Goal: Learn about a topic

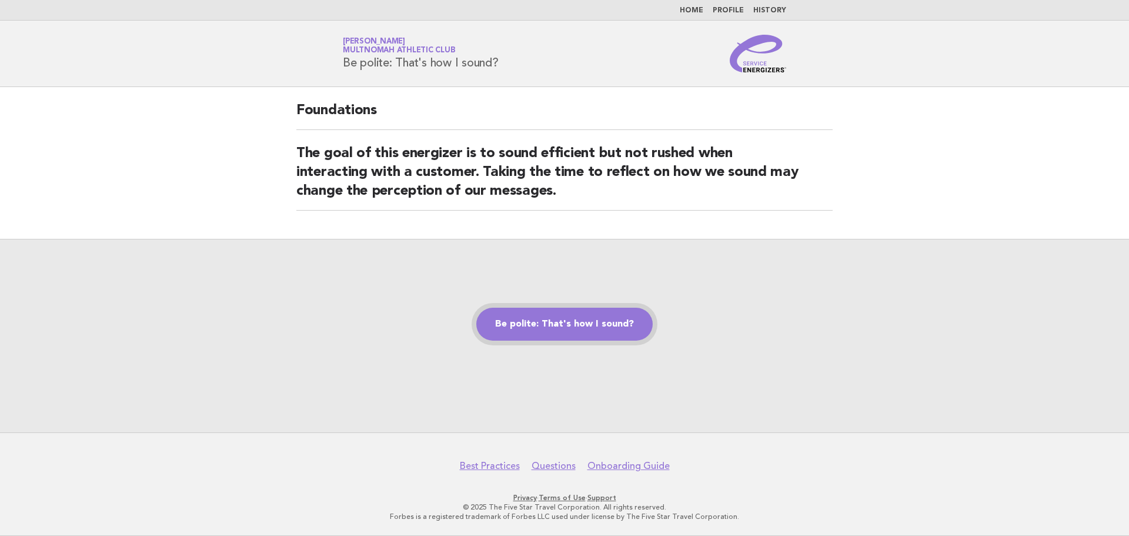
click at [545, 325] on link "Be polite: That's how I sound?" at bounding box center [564, 324] width 176 height 33
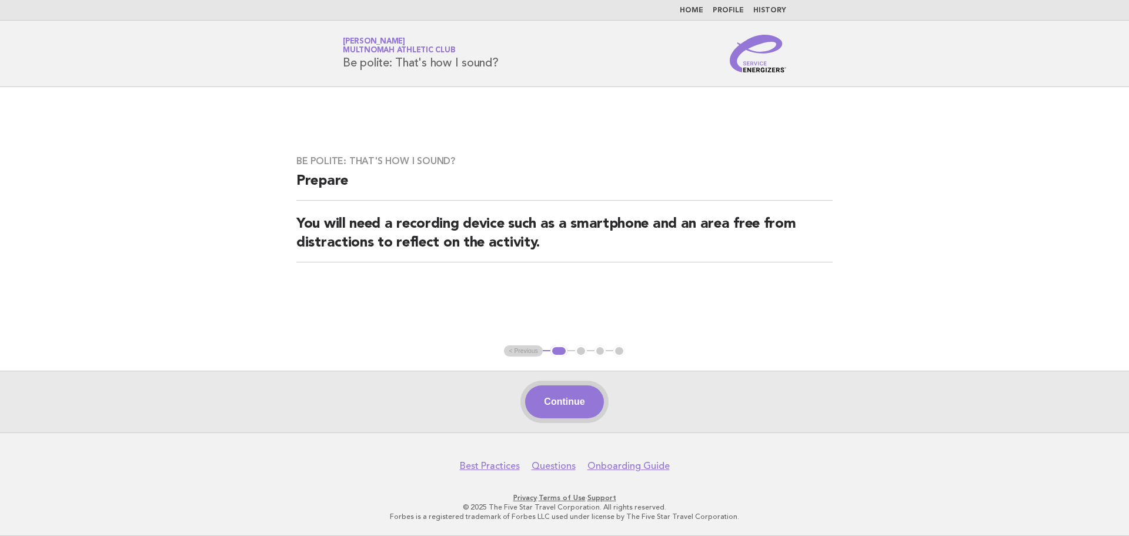
click at [559, 406] on button "Continue" at bounding box center [564, 401] width 78 height 33
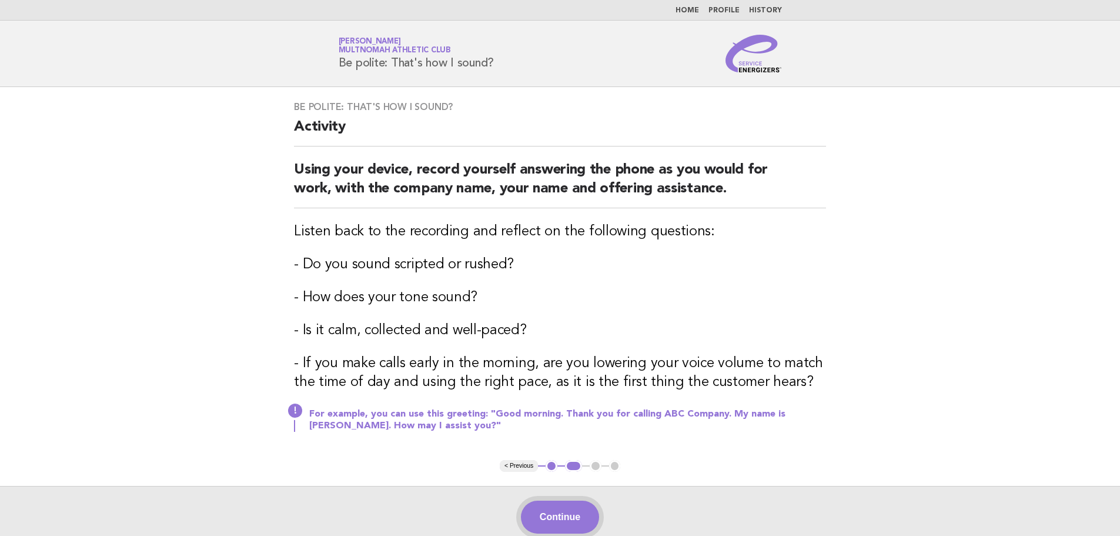
click at [545, 509] on button "Continue" at bounding box center [560, 517] width 78 height 33
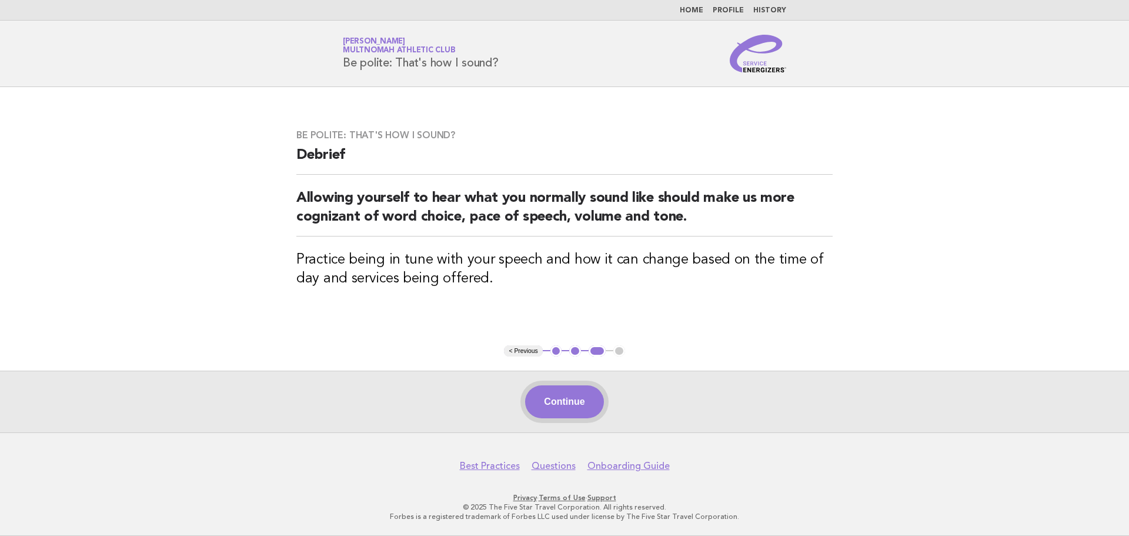
click at [554, 399] on button "Continue" at bounding box center [564, 401] width 78 height 33
